Goal: Check status: Check status

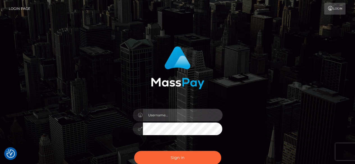
click at [185, 114] on input "text" at bounding box center [183, 115] width 80 height 13
type input "v.hernandez"
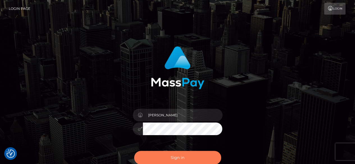
click at [184, 153] on button "Sign in" at bounding box center [177, 158] width 87 height 14
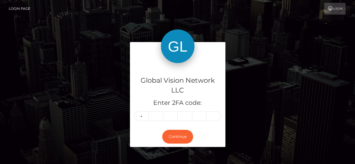
type input "9"
type input "5"
type input "1"
type input "0"
type input "3"
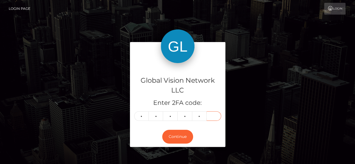
type input "8"
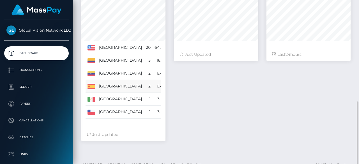
scroll to position [206, 0]
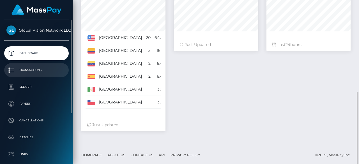
click at [31, 76] on link "Transactions" at bounding box center [36, 70] width 65 height 14
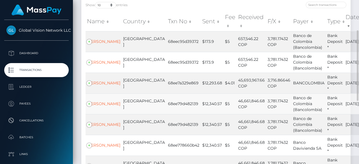
scroll to position [99, 0]
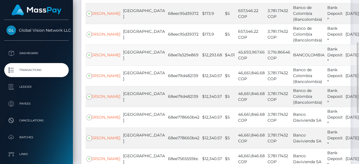
click at [107, 65] on td "[PERSON_NAME]" at bounding box center [104, 55] width 36 height 21
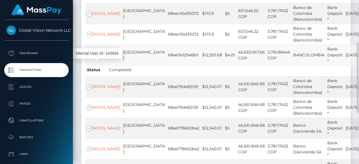
click at [102, 58] on link "[PERSON_NAME]" at bounding box center [103, 54] width 33 height 5
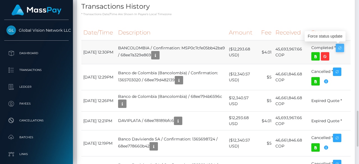
scroll to position [67, 84]
click at [341, 48] on icon "button" at bounding box center [340, 48] width 7 height 7
